Goal: Check status: Check status

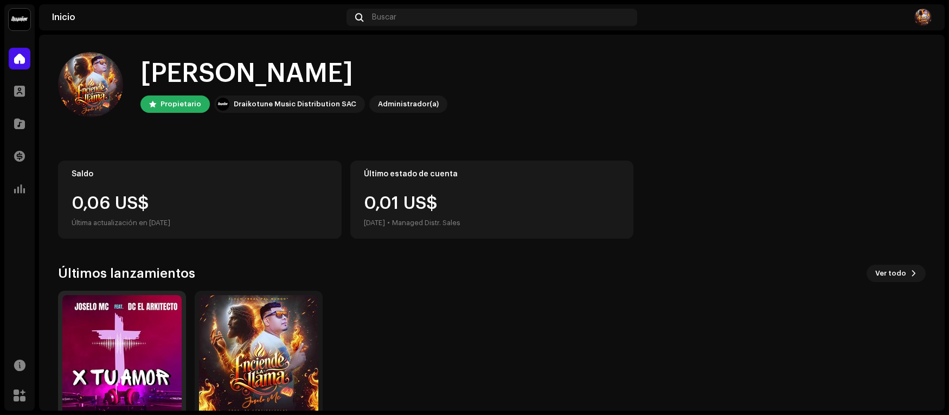
click at [142, 345] on img at bounding box center [121, 354] width 119 height 119
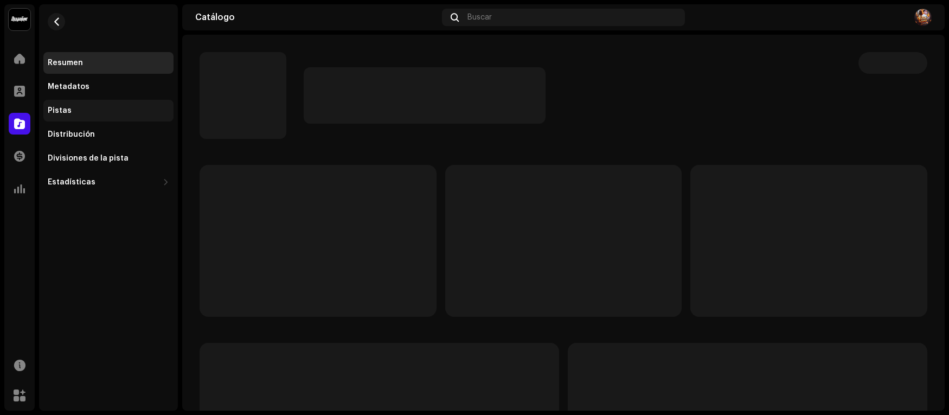
click at [71, 111] on div "Pistas" at bounding box center [109, 110] width 122 height 9
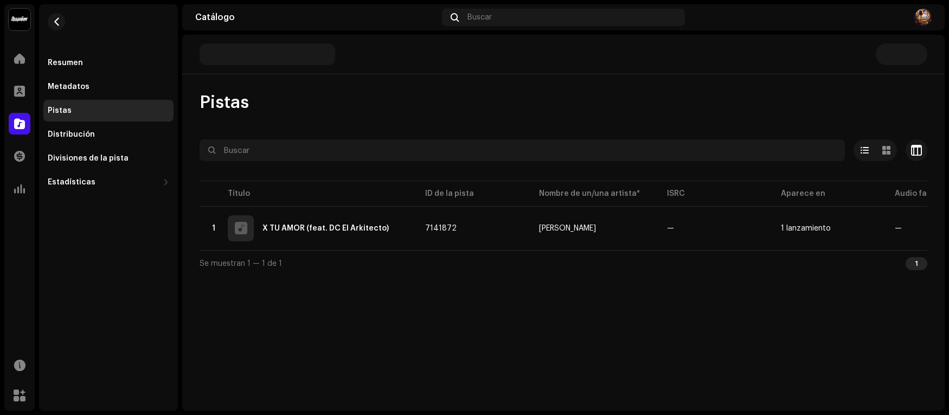
drag, startPoint x: 513, startPoint y: 254, endPoint x: 552, endPoint y: 261, distance: 39.8
click at [552, 261] on div "Se muestran 1 — 1 de 1 1" at bounding box center [564, 263] width 728 height 26
drag, startPoint x: 576, startPoint y: 257, endPoint x: 733, endPoint y: 259, distance: 157.3
click at [731, 262] on div "Se muestran 1 — 1 de 1 1" at bounding box center [564, 263] width 728 height 26
click at [64, 61] on div "Resumen" at bounding box center [65, 63] width 35 height 9
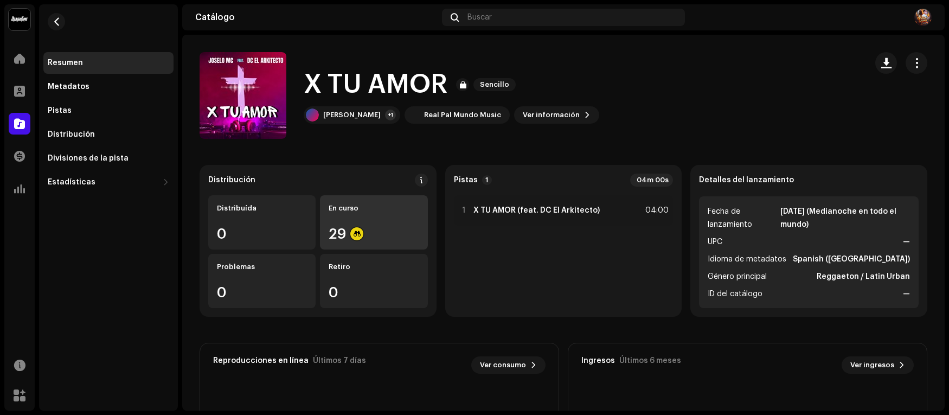
click at [362, 218] on div "En curso 29" at bounding box center [373, 222] width 107 height 54
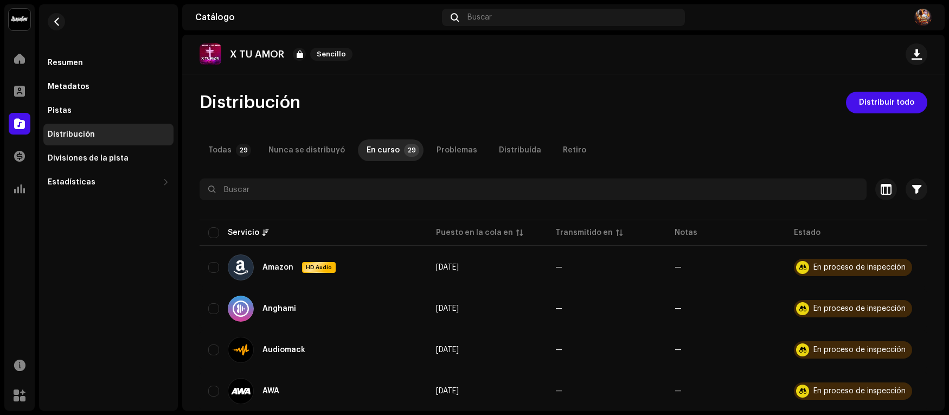
click at [635, 110] on div "Distribución Distribuir todo" at bounding box center [564, 103] width 728 height 22
